Goal: Find contact information: Find contact information

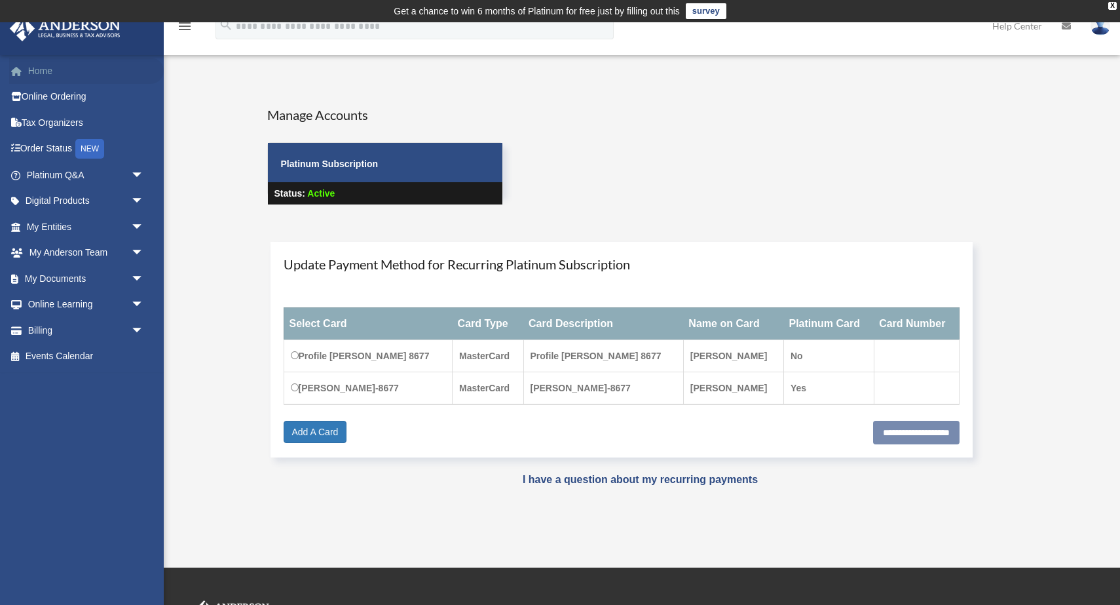
click at [41, 75] on link "Home" at bounding box center [86, 71] width 155 height 26
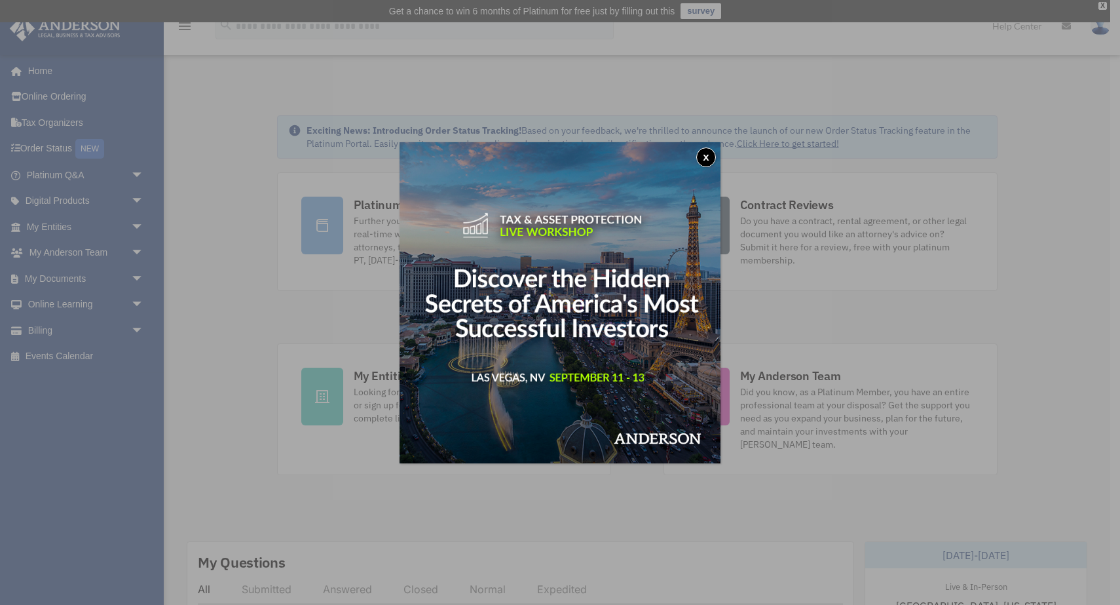
click at [704, 147] on button "x" at bounding box center [706, 157] width 20 height 20
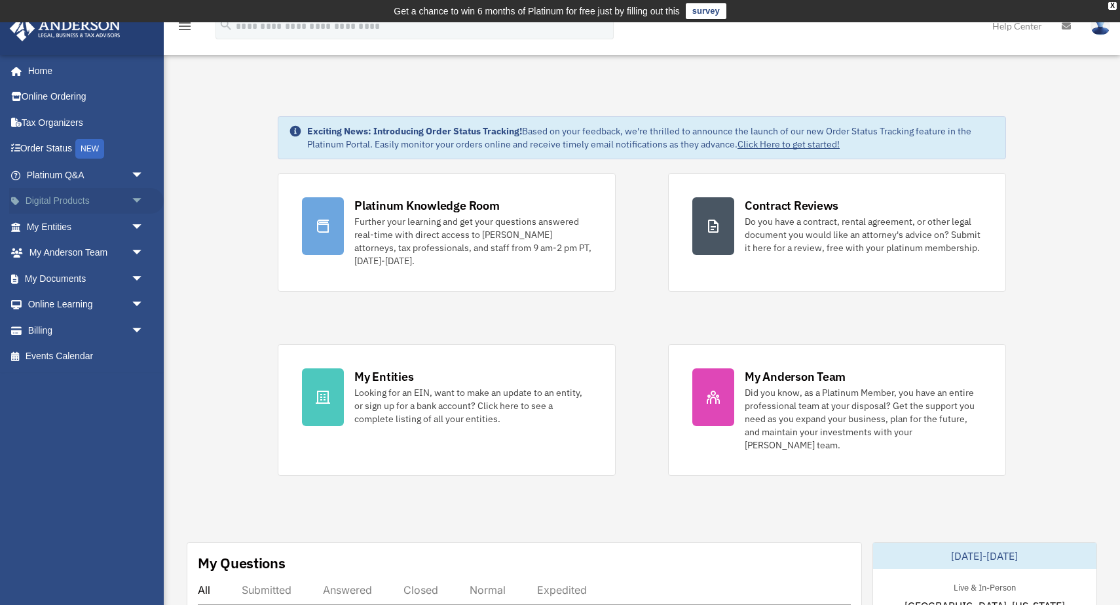
click at [134, 200] on span "arrow_drop_down" at bounding box center [144, 201] width 26 height 27
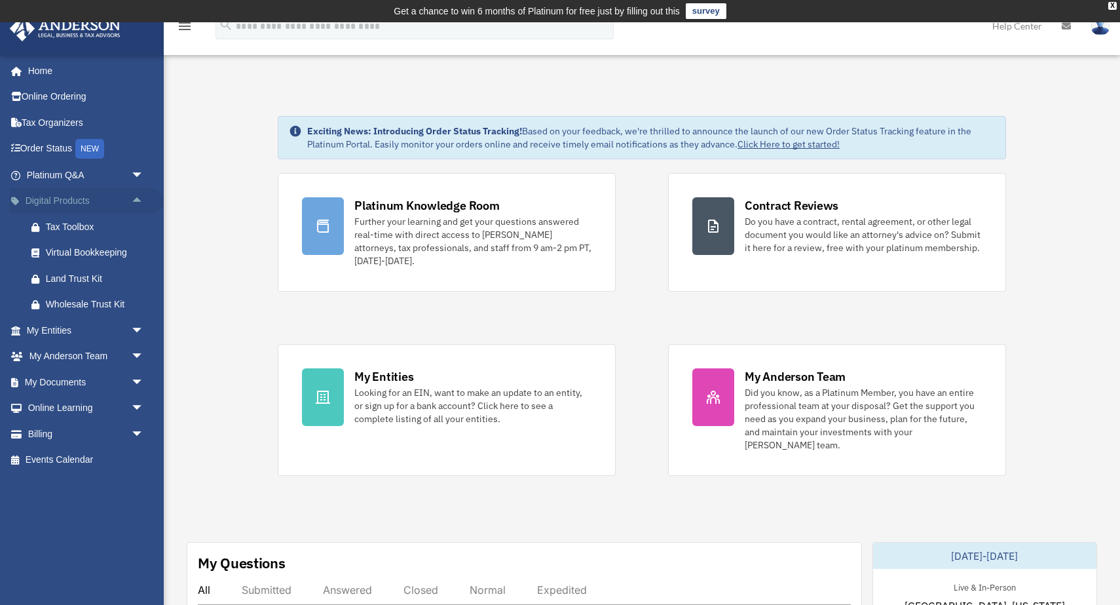
click at [134, 200] on span "arrow_drop_up" at bounding box center [144, 201] width 26 height 27
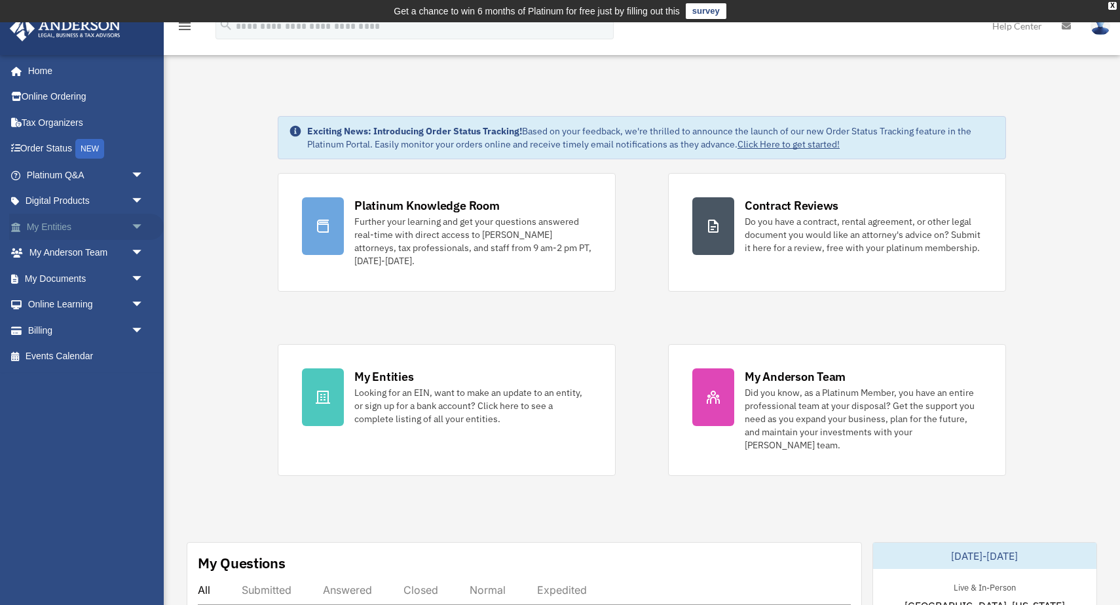
click at [131, 221] on span "arrow_drop_down" at bounding box center [144, 227] width 26 height 27
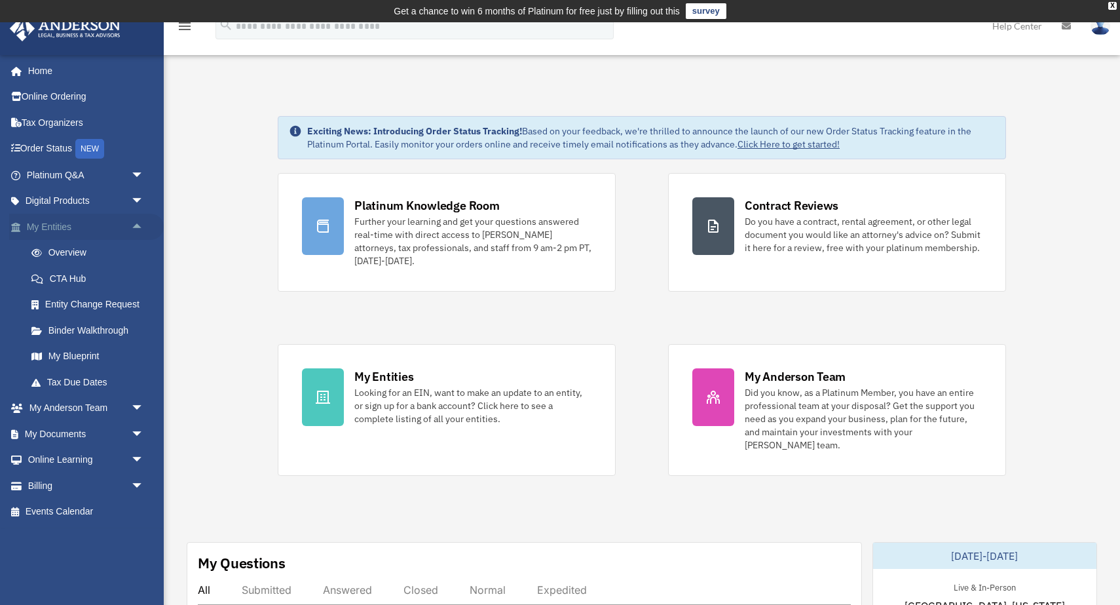
click at [131, 221] on span "arrow_drop_up" at bounding box center [144, 227] width 26 height 27
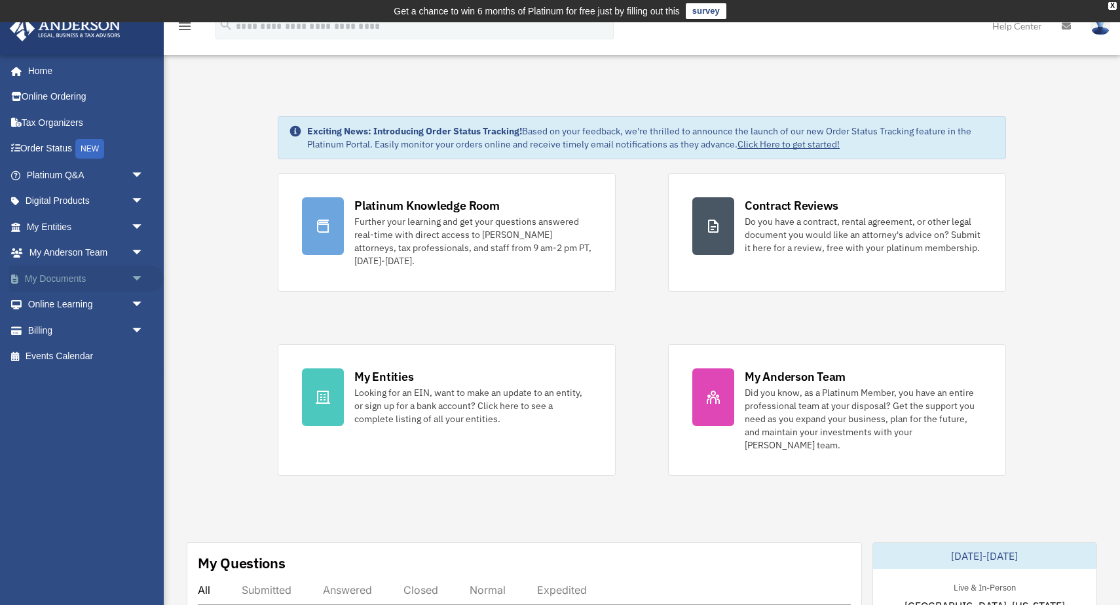
click at [132, 271] on span "arrow_drop_down" at bounding box center [144, 278] width 26 height 27
click at [133, 271] on span "arrow_drop_up" at bounding box center [144, 278] width 26 height 27
click at [139, 299] on span "arrow_drop_down" at bounding box center [144, 305] width 26 height 27
click at [140, 300] on span "arrow_drop_up" at bounding box center [144, 305] width 26 height 27
click at [112, 195] on link "Digital Products arrow_drop_down" at bounding box center [86, 201] width 155 height 26
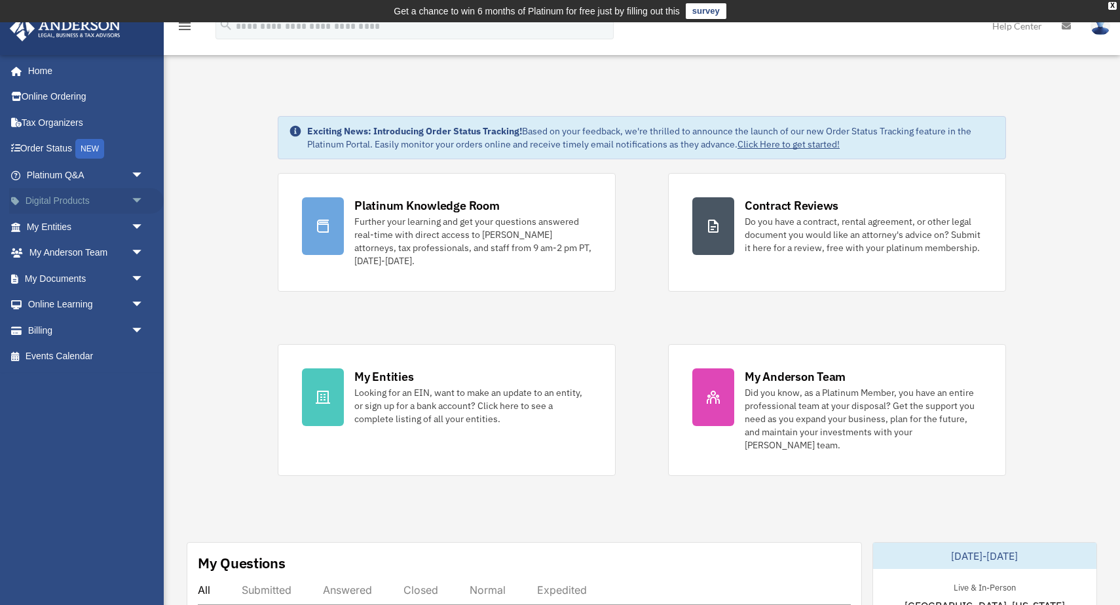
click at [138, 199] on span "arrow_drop_down" at bounding box center [144, 201] width 26 height 27
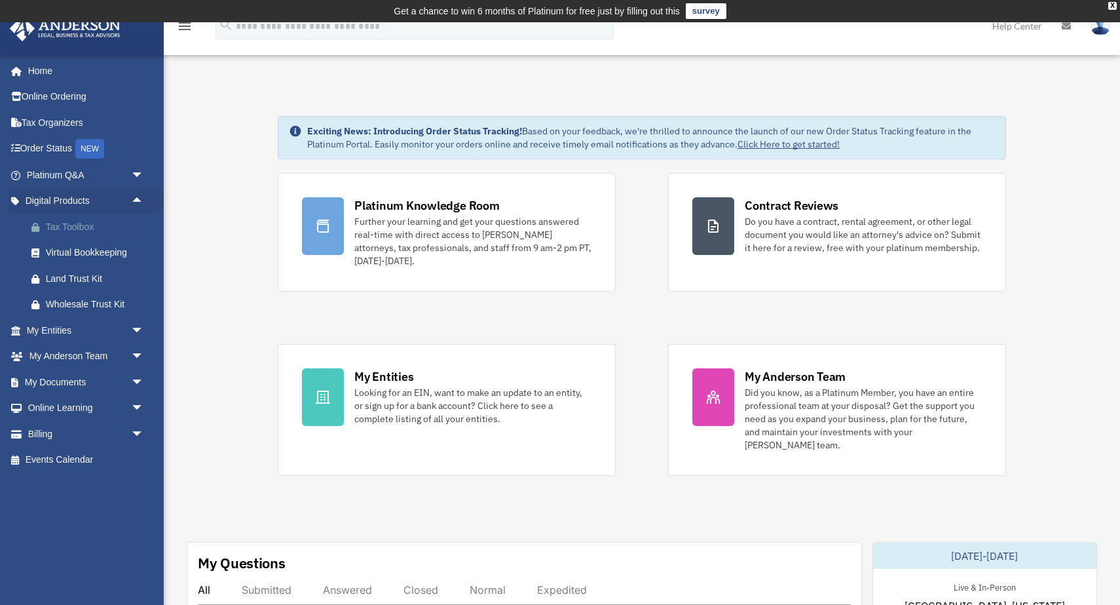
click at [138, 223] on div "Tax Toolbox" at bounding box center [97, 227] width 102 height 16
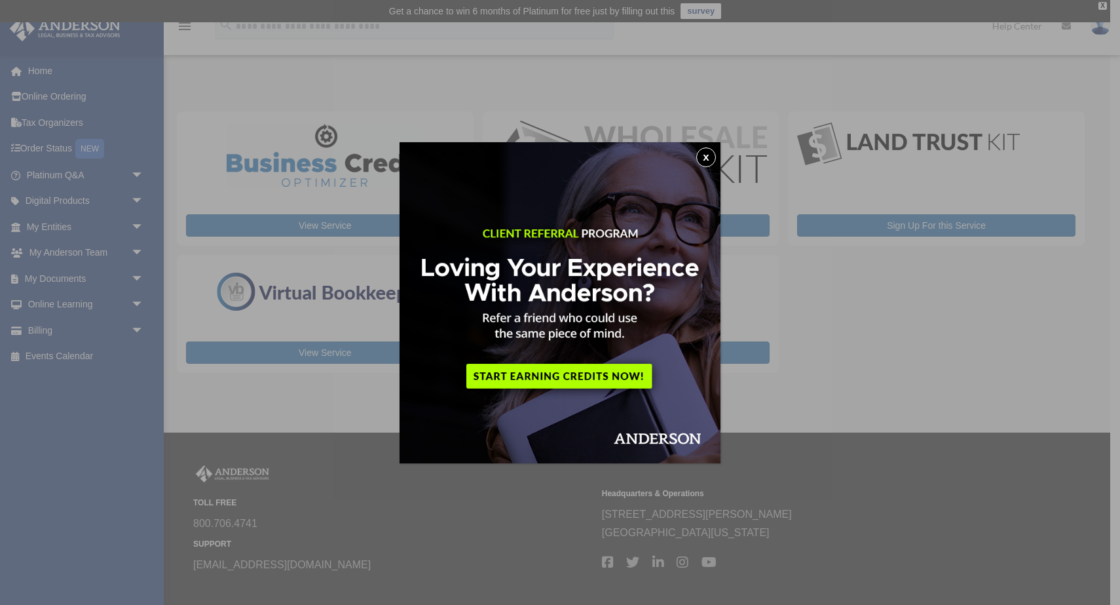
click at [709, 151] on button "x" at bounding box center [706, 157] width 20 height 20
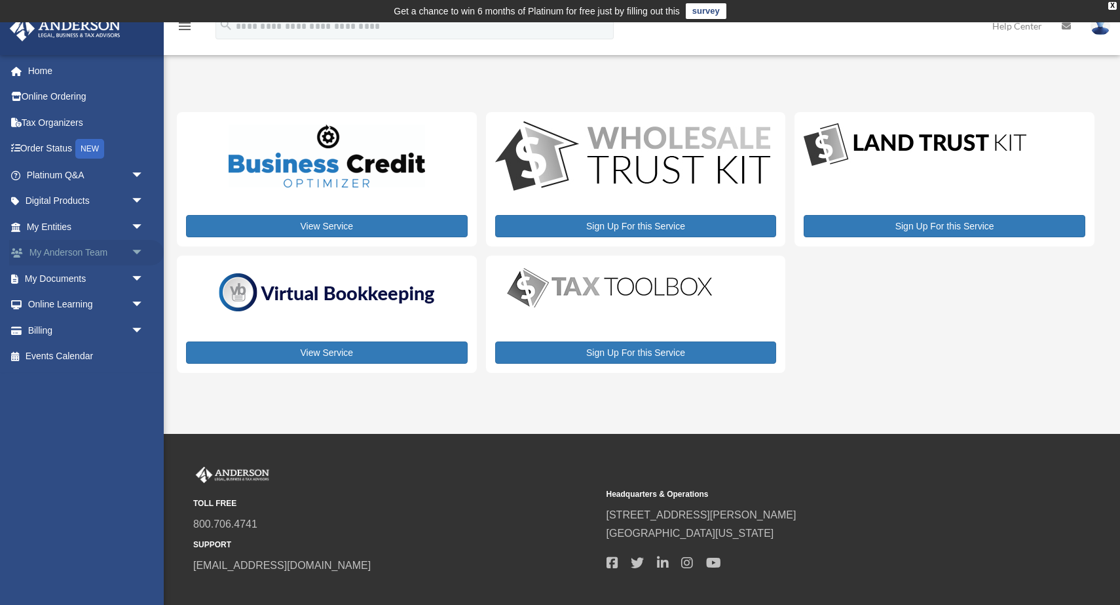
click at [134, 254] on span "arrow_drop_down" at bounding box center [144, 253] width 26 height 27
click at [134, 254] on span "arrow_drop_up" at bounding box center [144, 253] width 26 height 27
click at [82, 244] on link "My Anderson Team arrow_drop_down" at bounding box center [86, 253] width 155 height 26
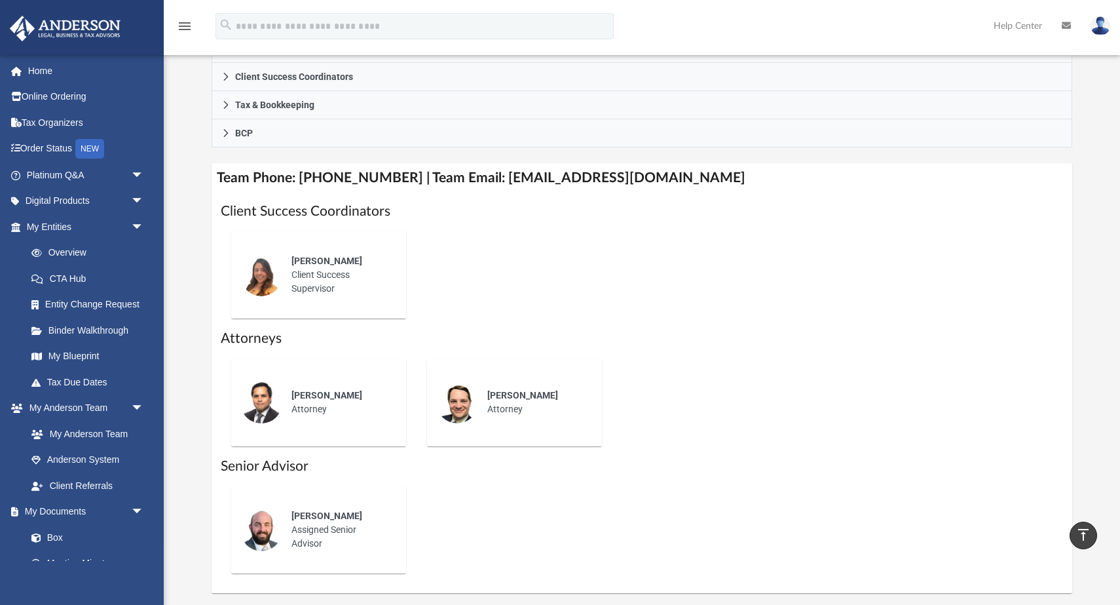
scroll to position [388, 0]
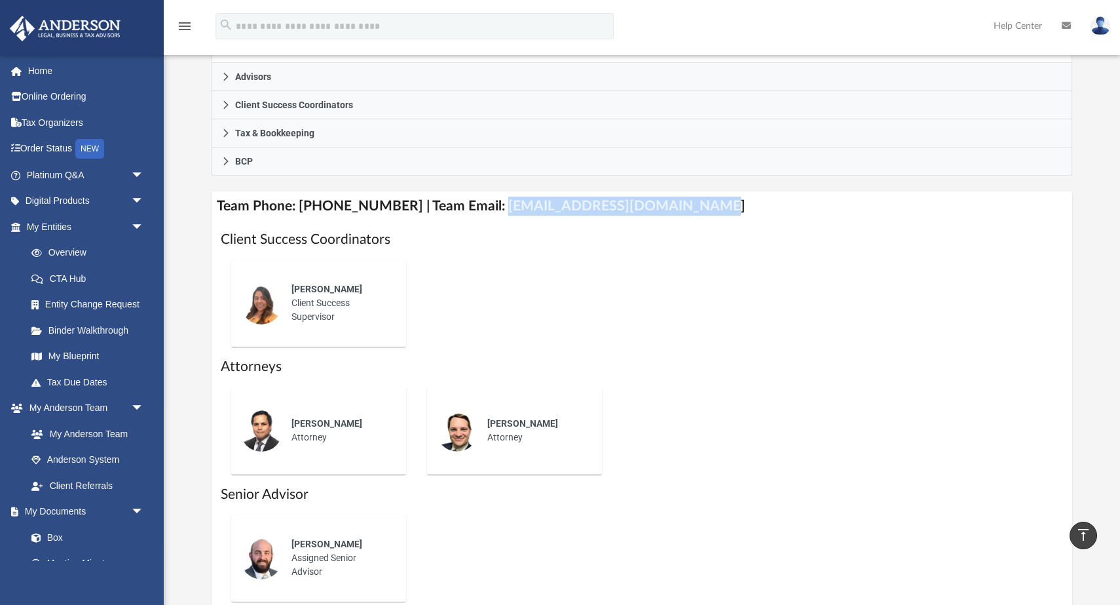
drag, startPoint x: 483, startPoint y: 204, endPoint x: 679, endPoint y: 210, distance: 196.6
click at [679, 210] on h4 "Team Phone: [PHONE_NUMBER] | Team Email: [EMAIL_ADDRESS][DOMAIN_NAME]" at bounding box center [642, 205] width 861 height 29
copy h4 "[EMAIL_ADDRESS][DOMAIN_NAME]"
